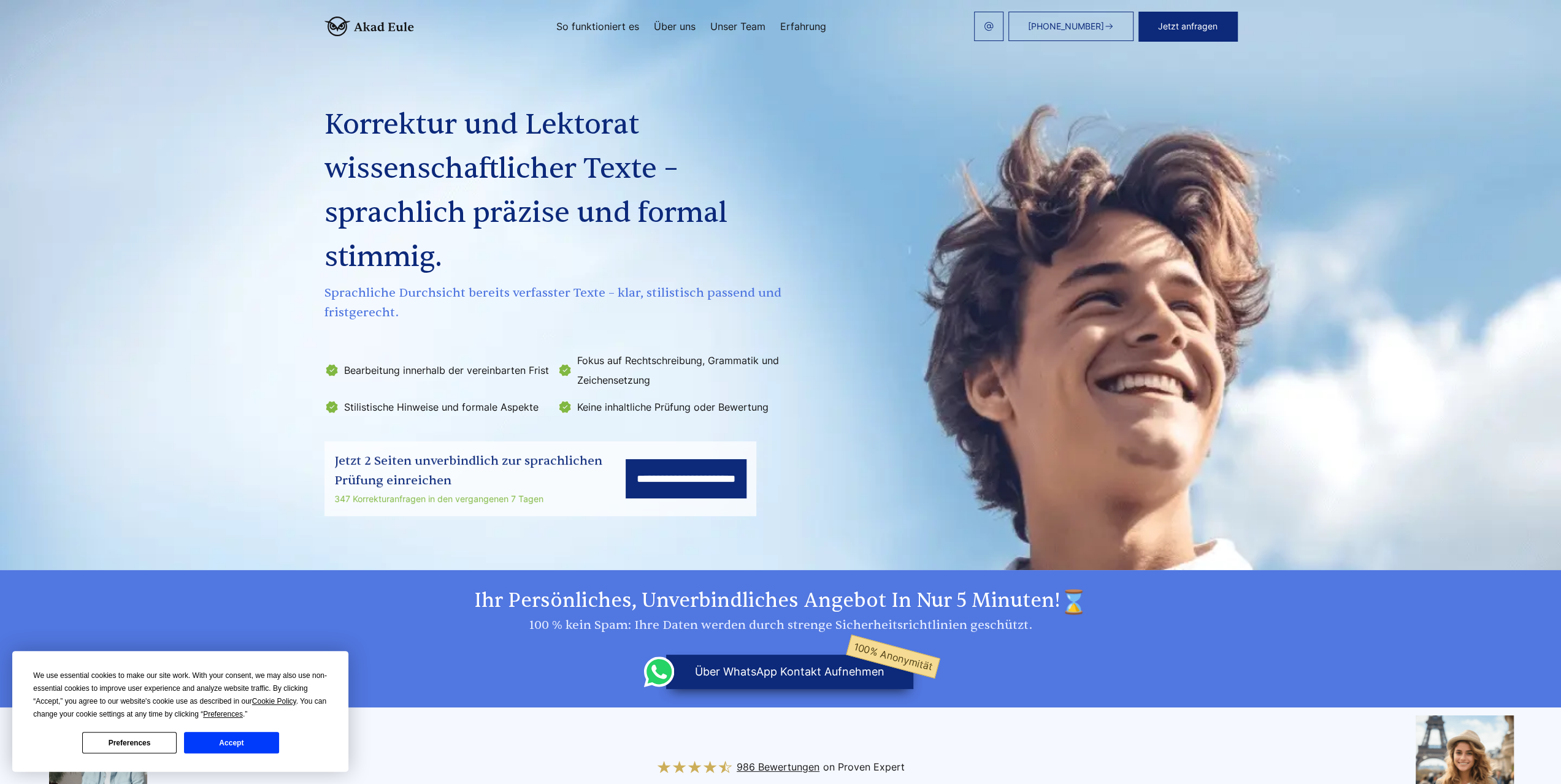
click at [618, 23] on link "So funktioniert es" at bounding box center [598, 26] width 83 height 10
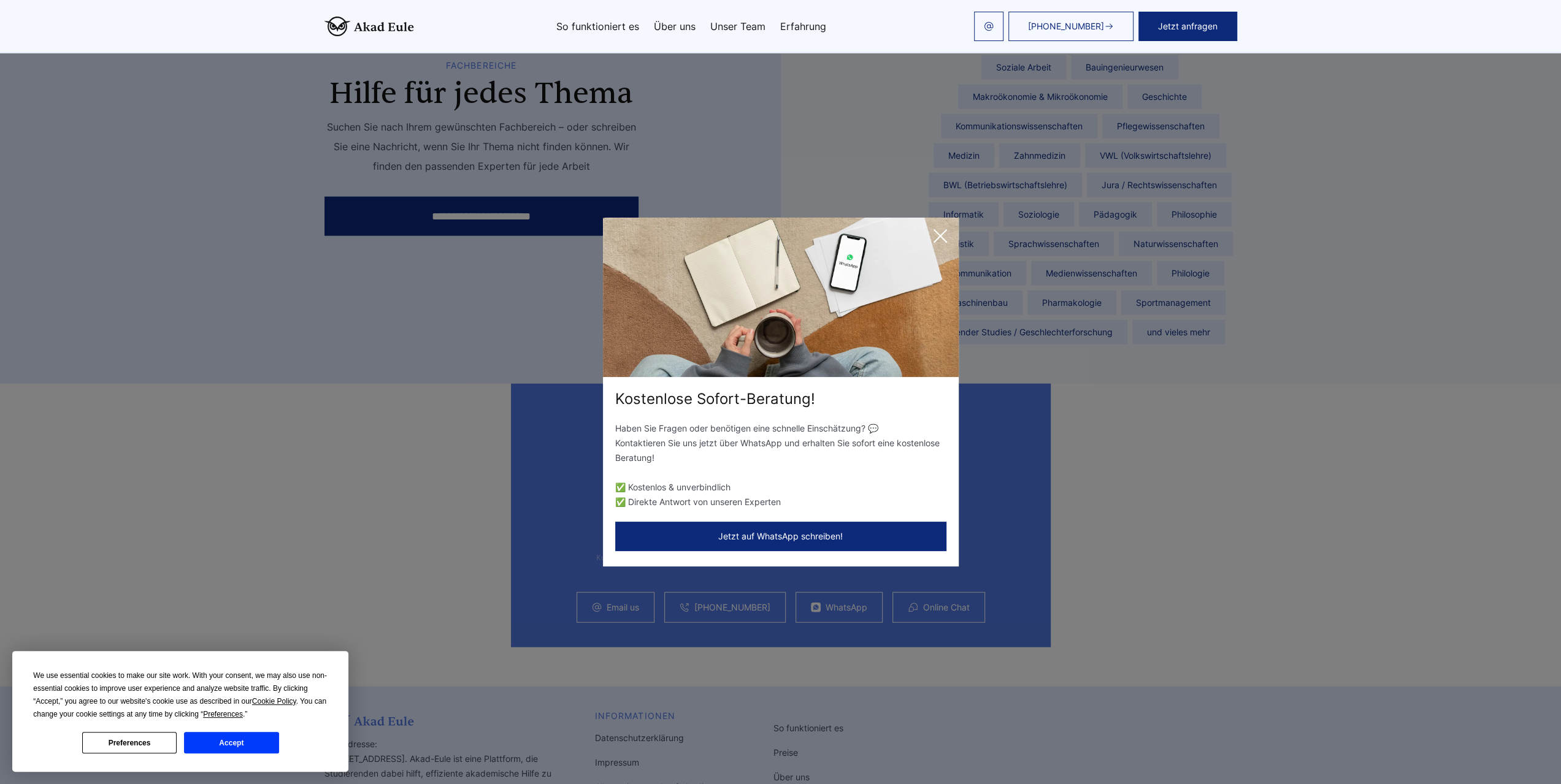
scroll to position [3065, 0]
